Goal: Navigation & Orientation: Find specific page/section

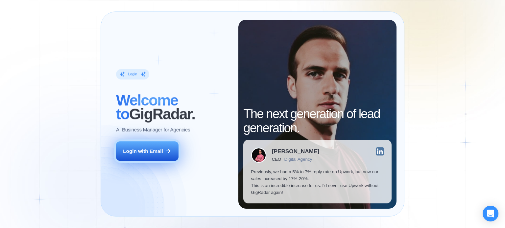
click at [171, 158] on button "Login with Email" at bounding box center [147, 152] width 62 height 20
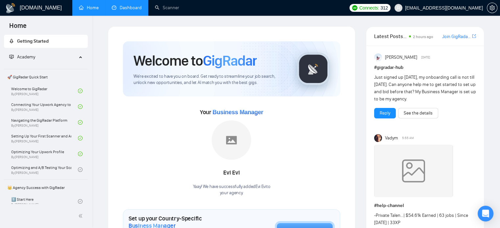
click at [119, 7] on link "Dashboard" at bounding box center [127, 8] width 30 height 6
